Goal: Answer question/provide support

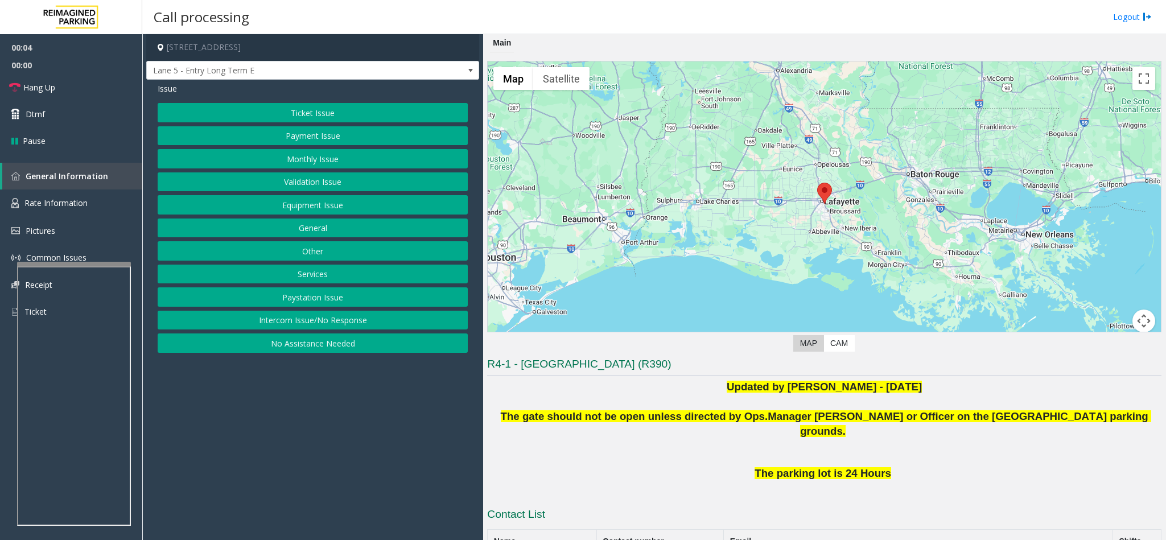
drag, startPoint x: 325, startPoint y: 333, endPoint x: 327, endPoint y: 197, distance: 136.6
click at [327, 324] on button "Intercom Issue/No Response" at bounding box center [313, 320] width 310 height 19
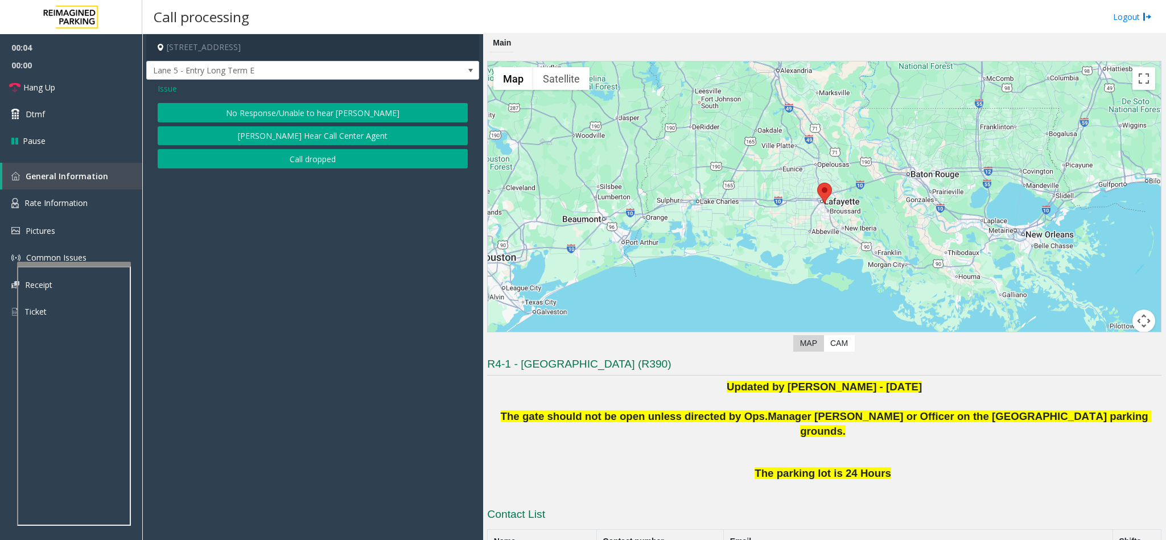
click at [325, 118] on button "No Response/Unable to hear [PERSON_NAME]" at bounding box center [313, 112] width 310 height 19
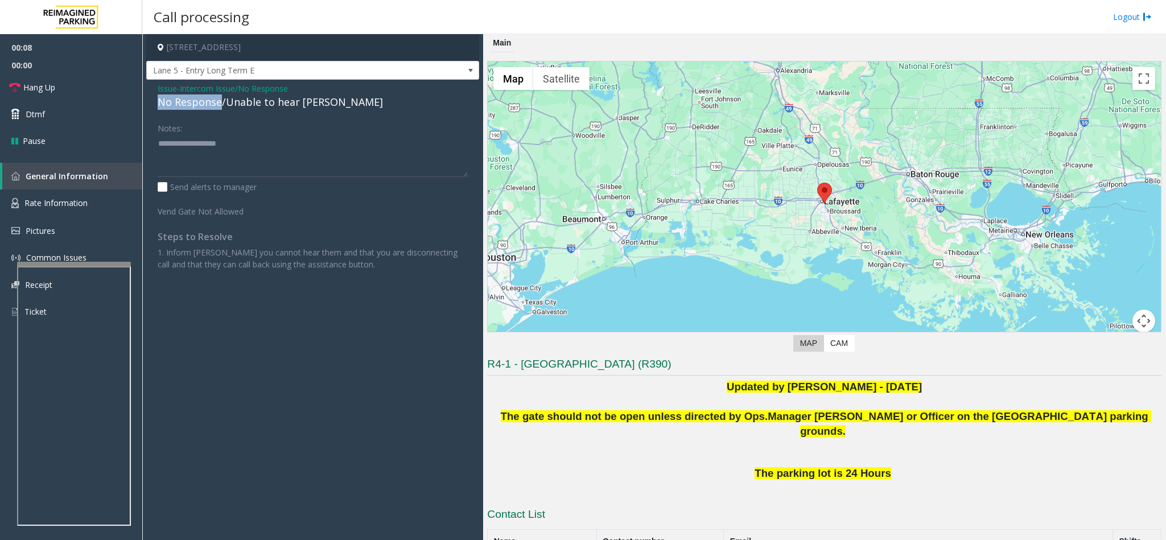
drag, startPoint x: 220, startPoint y: 104, endPoint x: 154, endPoint y: 103, distance: 66.0
click at [154, 103] on div "Issue - Intercom Issue/No Response No Response/Unable to hear [PERSON_NAME] Not…" at bounding box center [312, 181] width 333 height 202
click at [268, 146] on textarea at bounding box center [313, 155] width 310 height 43
type textarea "**********"
click at [51, 94] on link "Hang Up" at bounding box center [71, 87] width 142 height 27
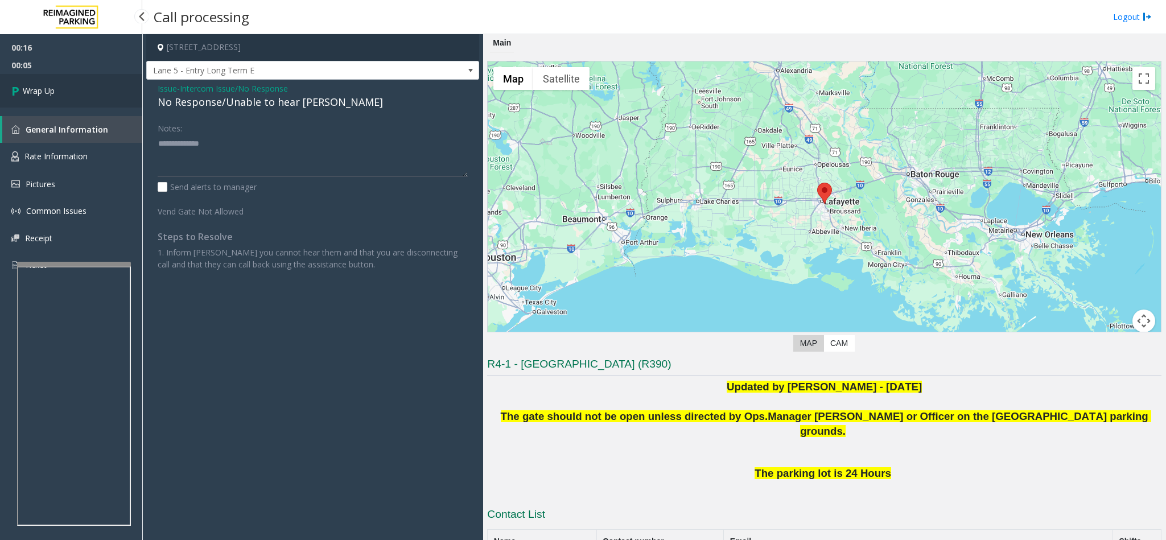
click at [96, 97] on link "Wrap Up" at bounding box center [71, 91] width 142 height 34
